Goal: Find specific page/section: Find specific page/section

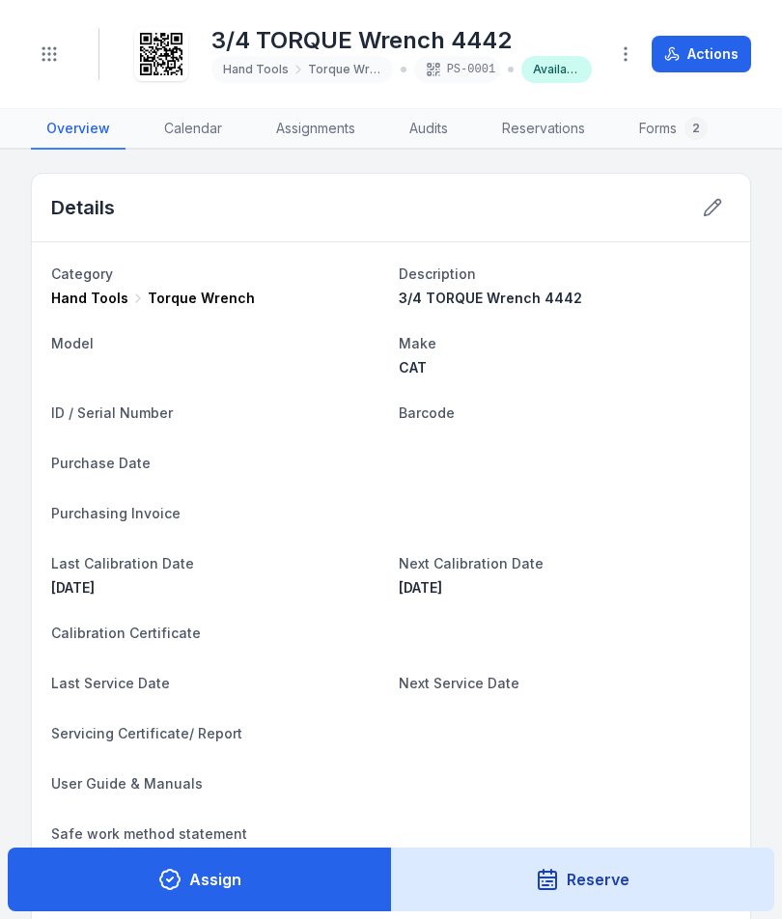
click at [85, 77] on div "Toggle Navigation" at bounding box center [65, 54] width 69 height 52
click at [82, 52] on div "Toggle Navigation" at bounding box center [65, 54] width 69 height 52
click at [54, 48] on circle "Toggle navigation" at bounding box center [55, 48] width 2 height 2
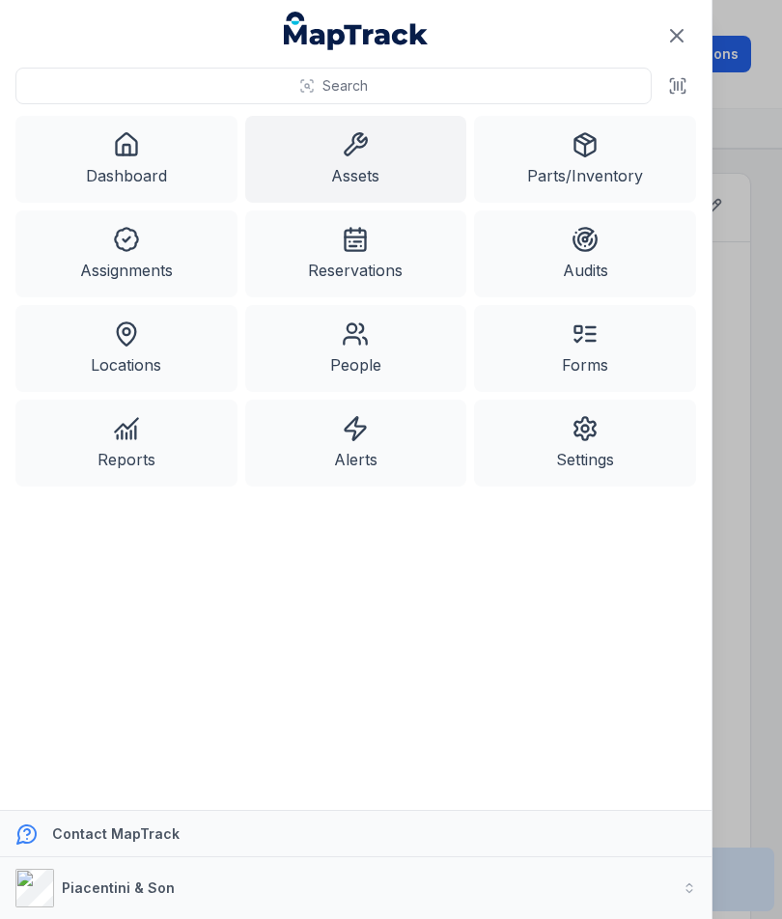
click at [325, 169] on link "Assets" at bounding box center [356, 159] width 222 height 87
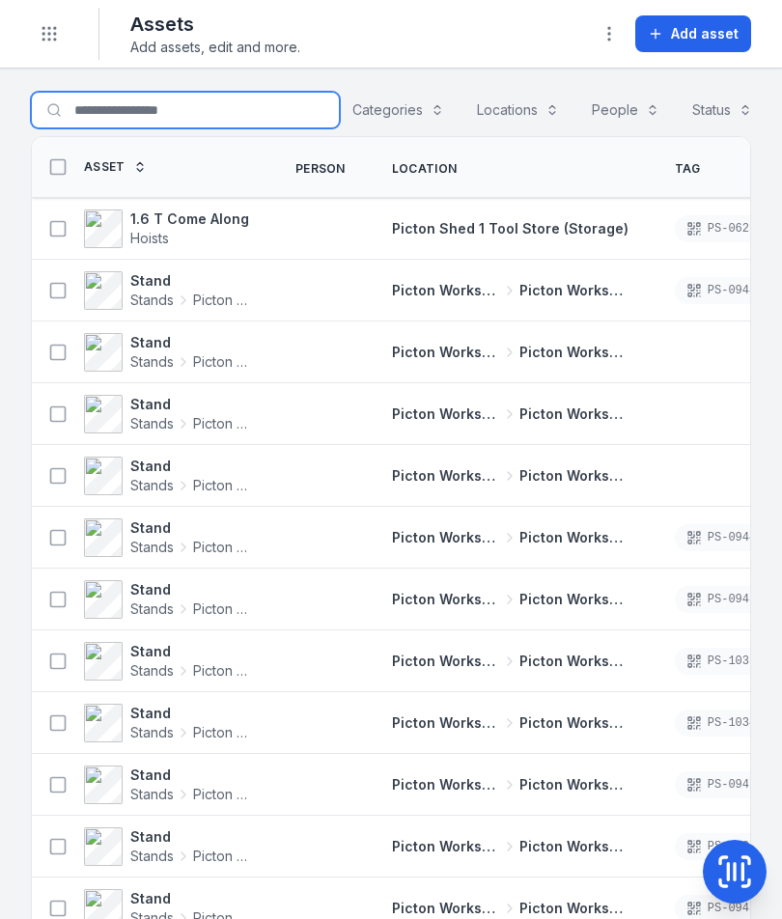
click at [203, 114] on input "Search for assets" at bounding box center [185, 110] width 309 height 37
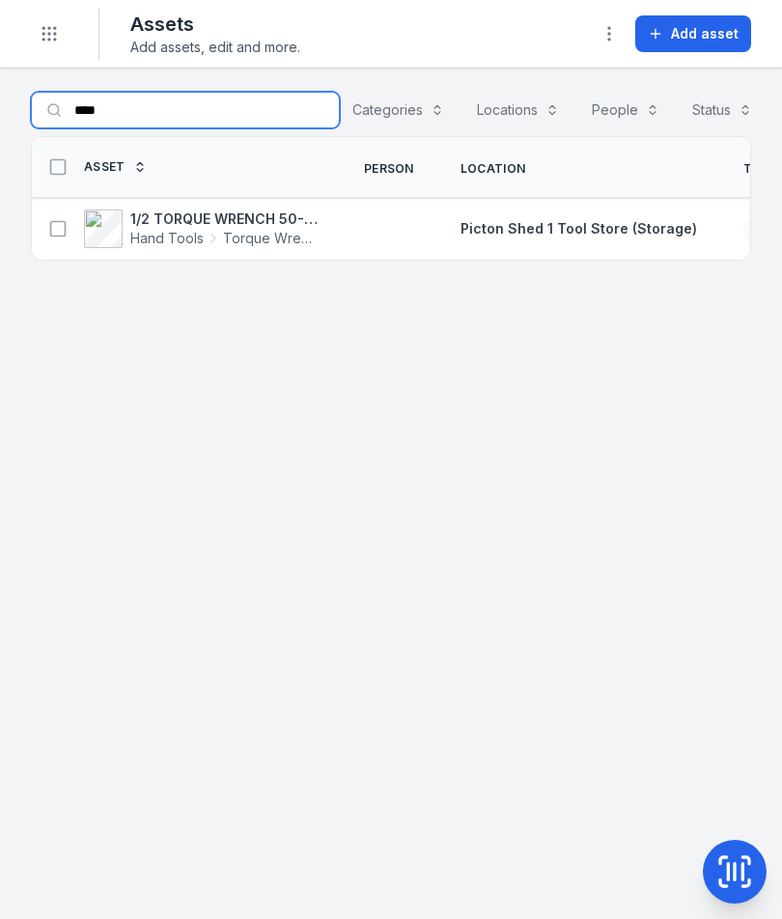
type input "****"
click at [190, 223] on strong "1/2 TORQUE WRENCH 50-250 ft/lbs 1776" at bounding box center [223, 218] width 187 height 19
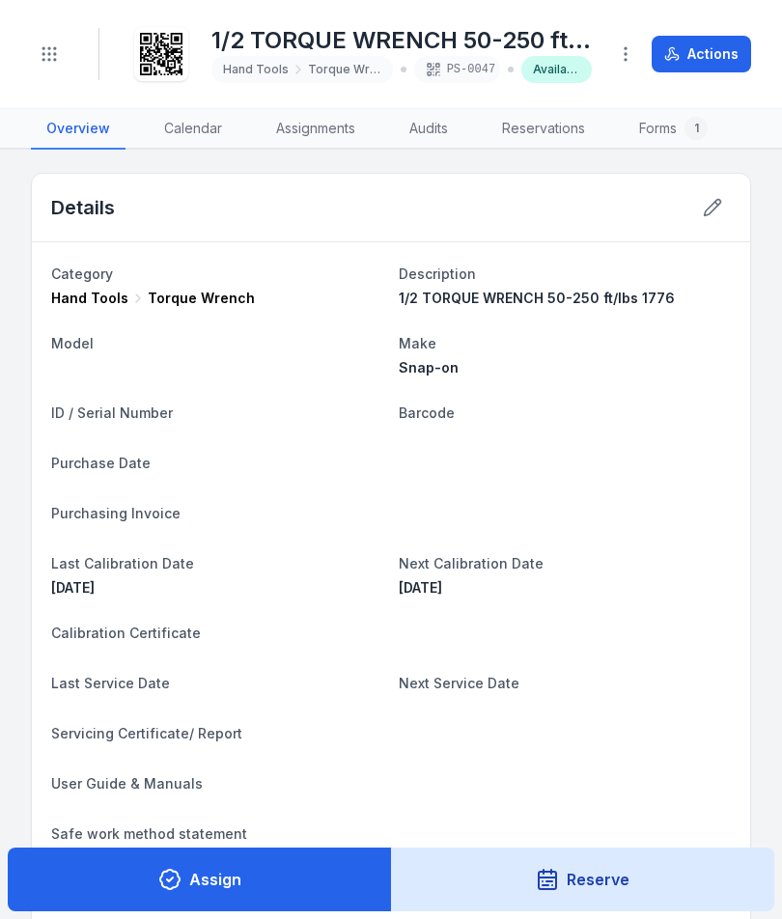
click at [47, 61] on icon "Toggle navigation" at bounding box center [49, 53] width 19 height 19
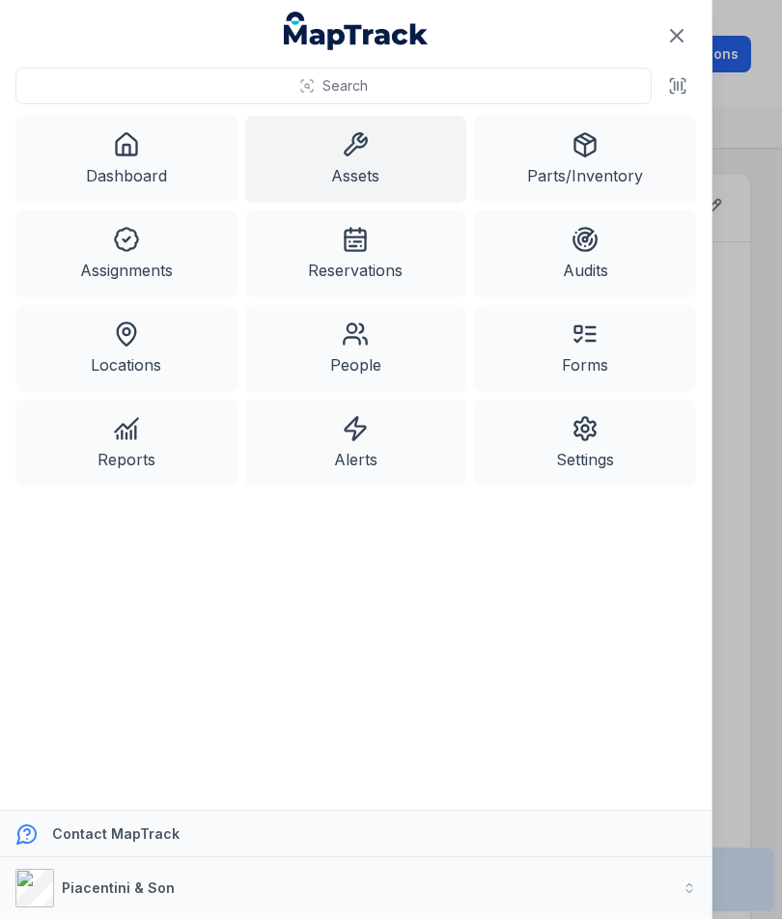
click at [369, 147] on icon at bounding box center [355, 144] width 27 height 27
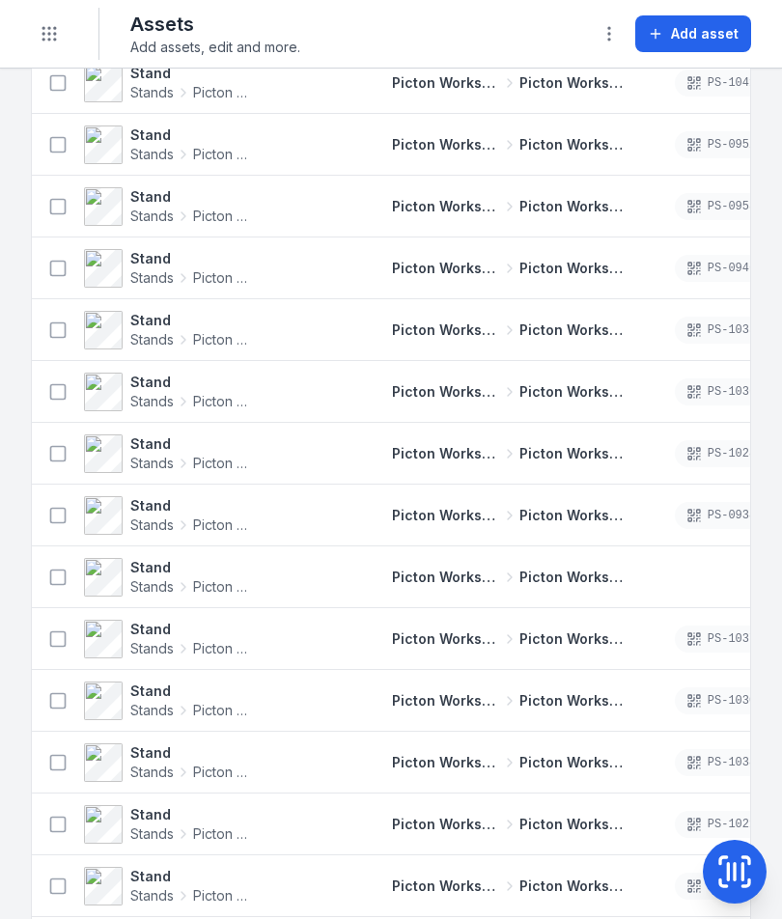
scroll to position [1259, 0]
click at [57, 40] on icon "Toggle navigation" at bounding box center [49, 33] width 19 height 19
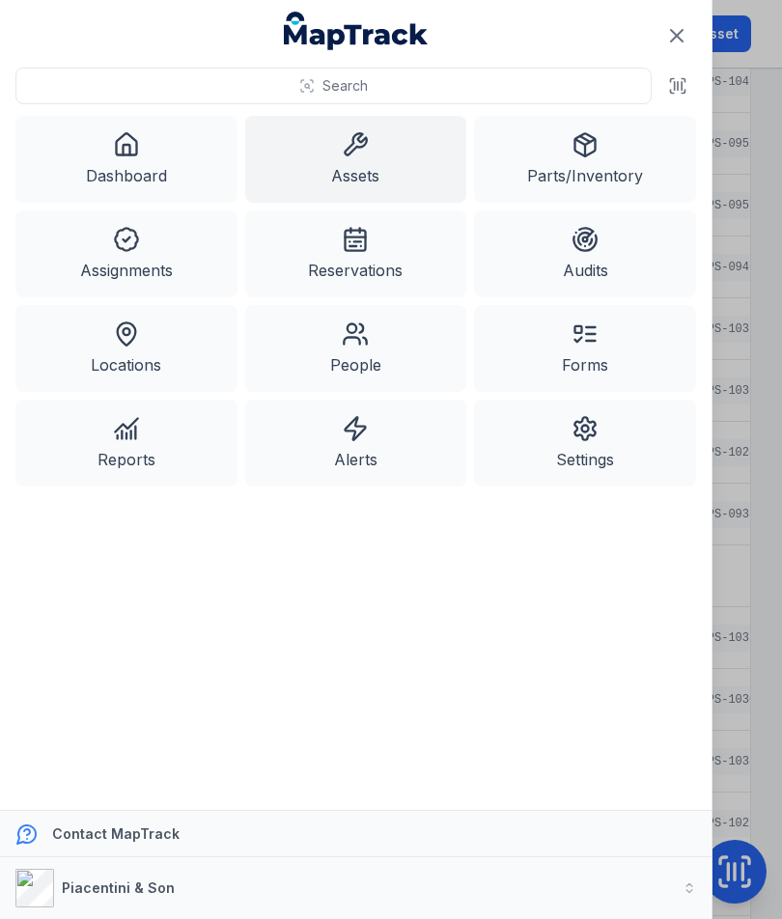
click at [329, 248] on link "Reservations" at bounding box center [356, 253] width 222 height 87
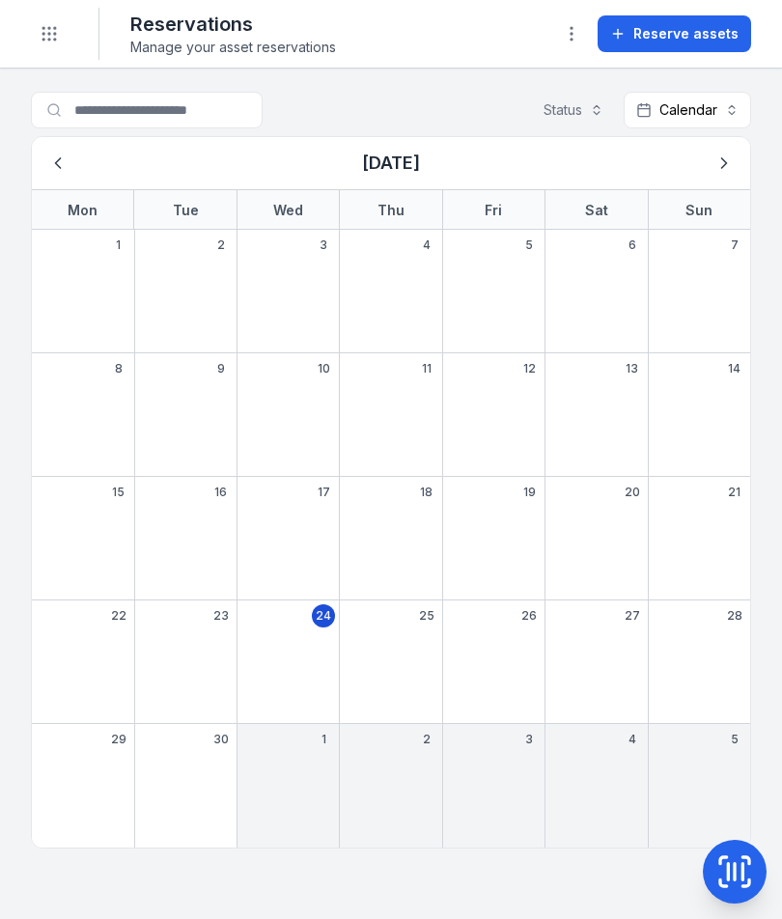
click at [54, 36] on icon "Toggle navigation" at bounding box center [49, 33] width 19 height 19
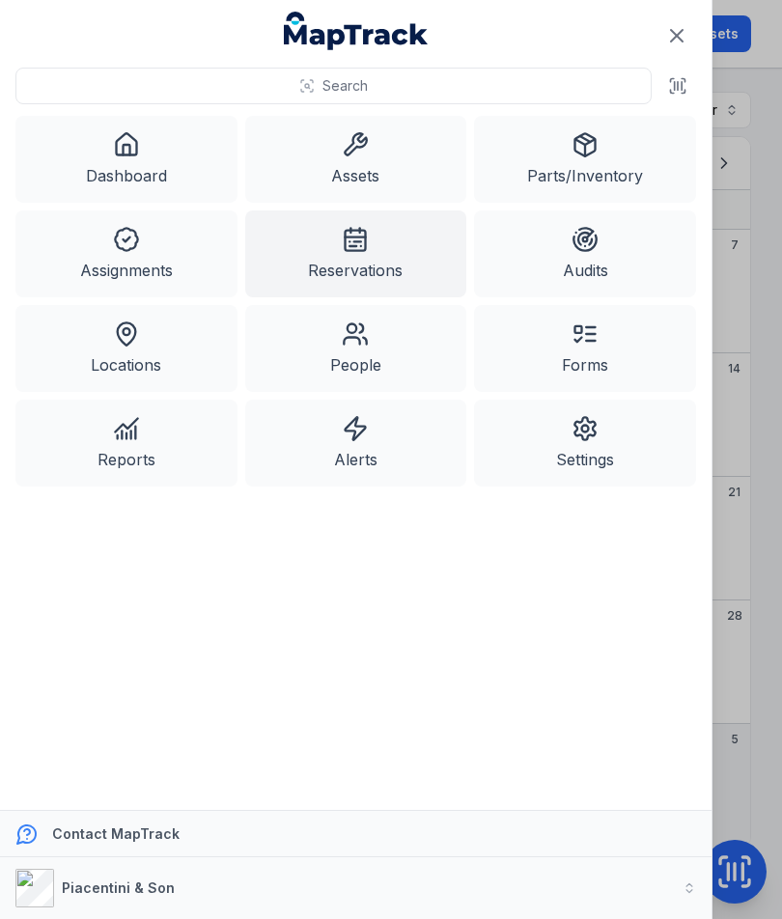
click at [150, 167] on link "Dashboard" at bounding box center [126, 159] width 222 height 87
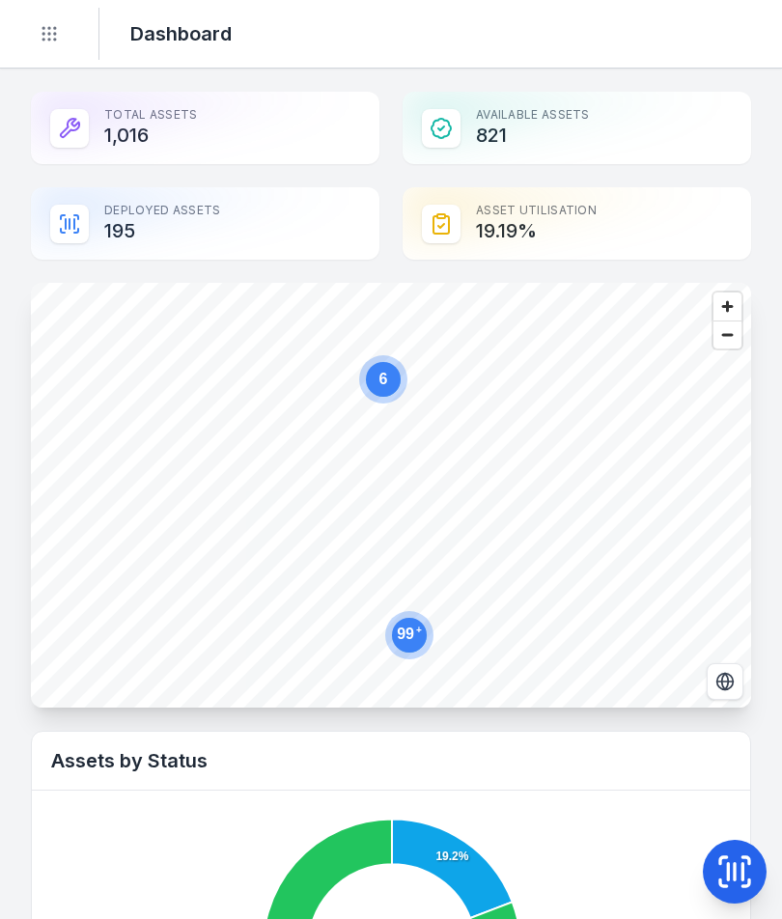
click at [53, 22] on button "Toggle Navigation" at bounding box center [49, 33] width 37 height 37
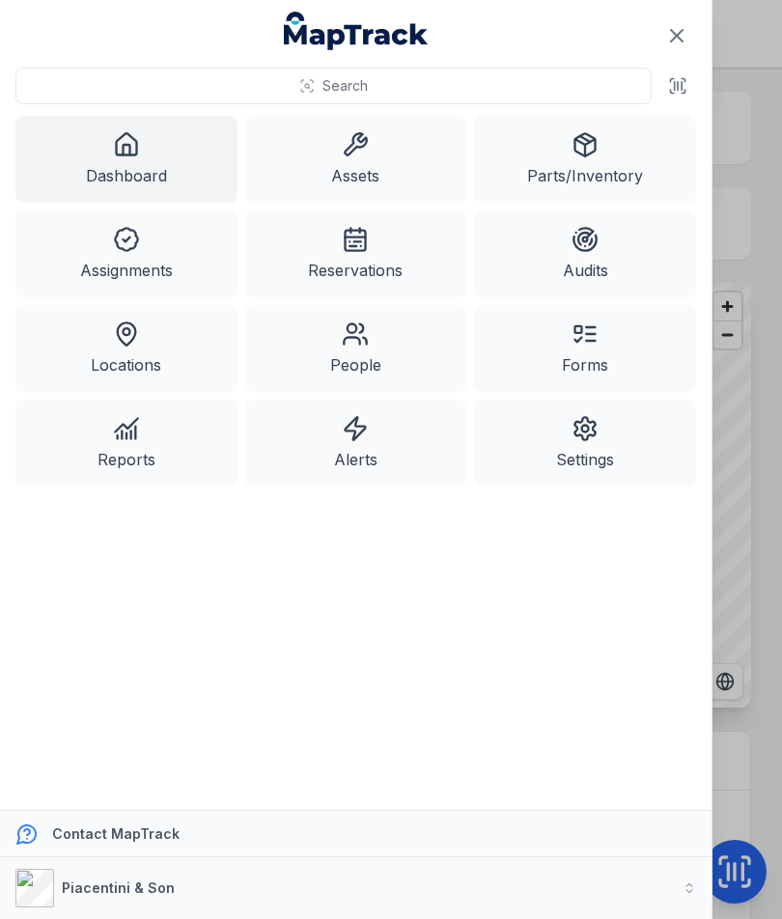
click at [384, 135] on link "Assets" at bounding box center [356, 159] width 222 height 87
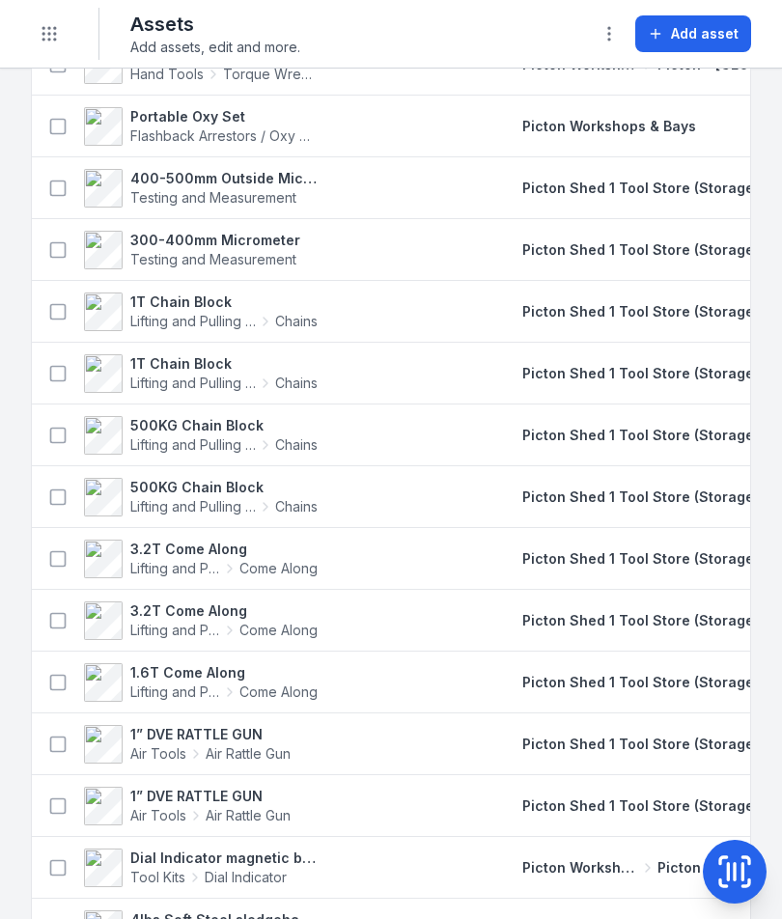
scroll to position [8197, 0]
